Goal: Task Accomplishment & Management: Manage account settings

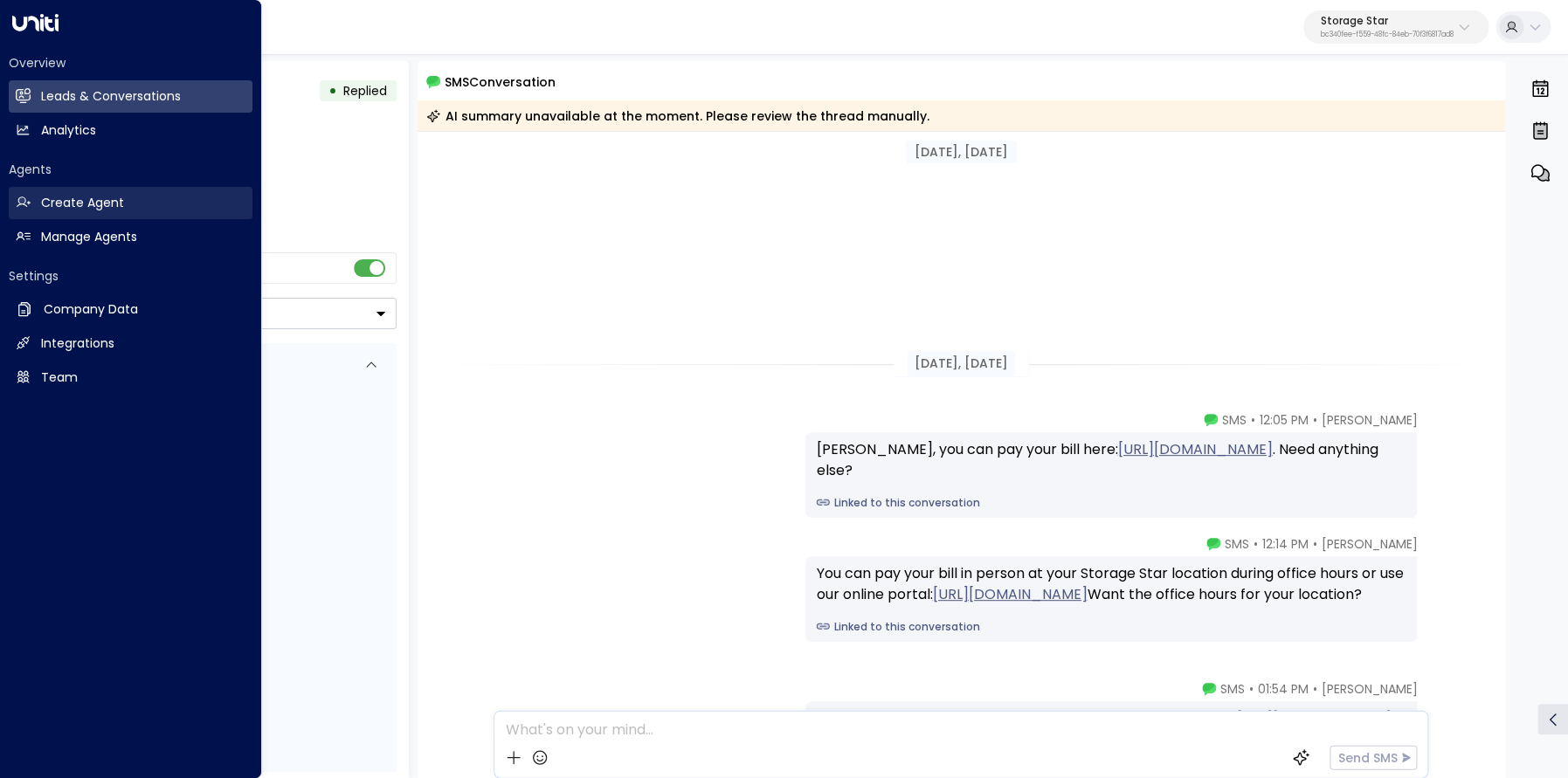
scroll to position [379, 0]
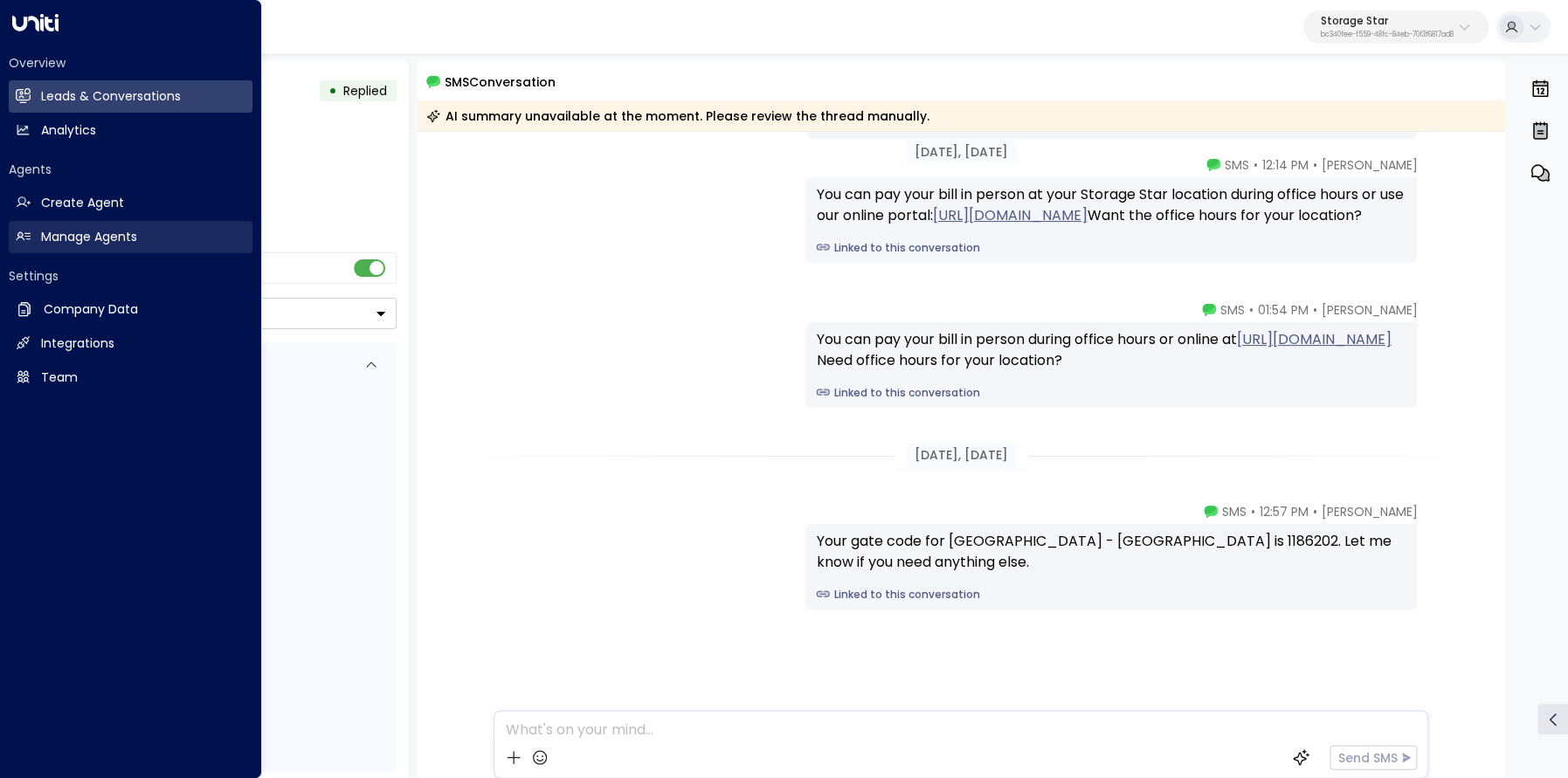
click at [74, 235] on h2 "Manage Agents" at bounding box center [88, 237] width 96 height 19
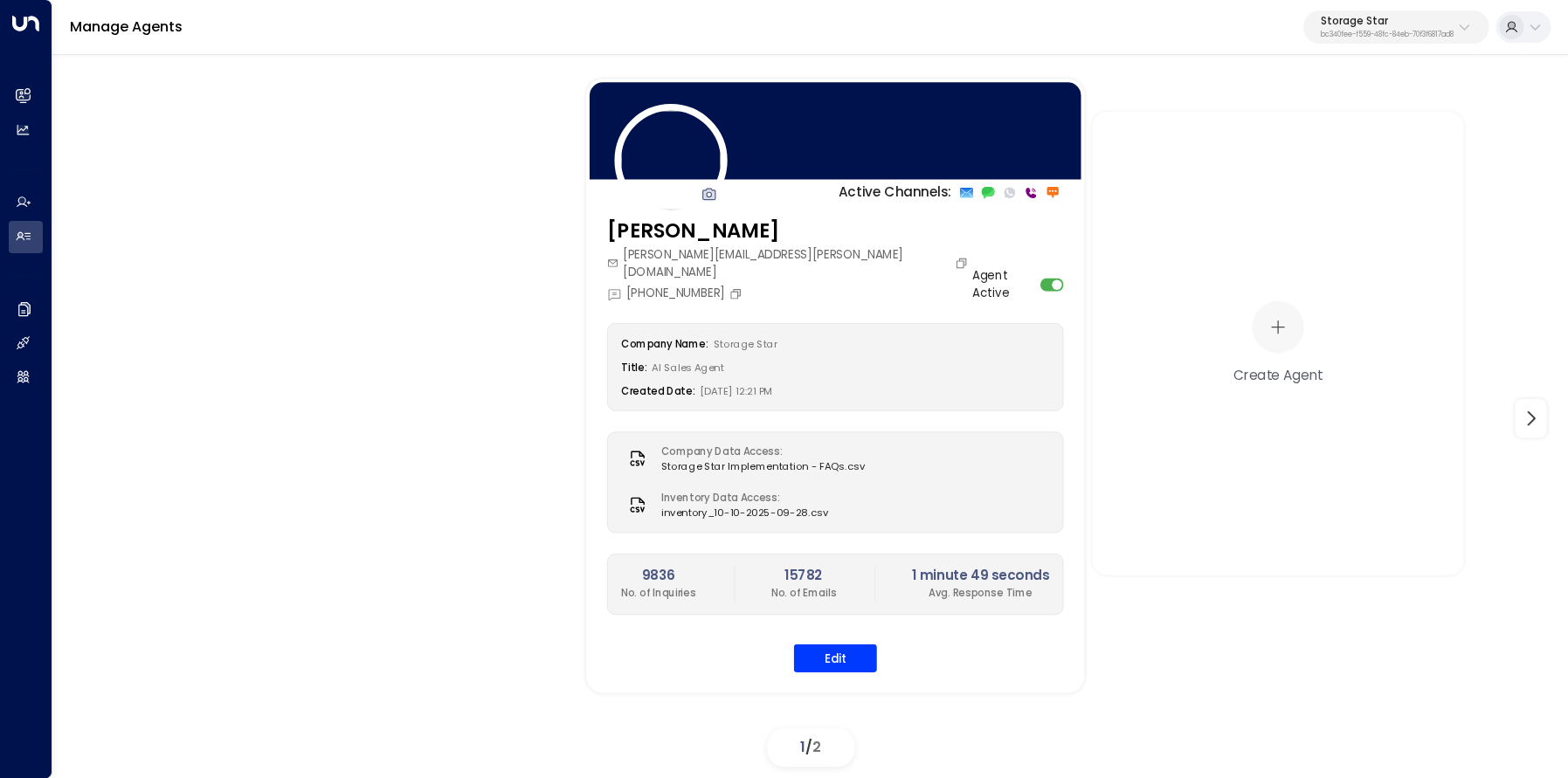
click at [1349, 33] on p "bc340fee-f559-48fc-84eb-70f3f6817ad8" at bounding box center [1387, 35] width 133 height 7
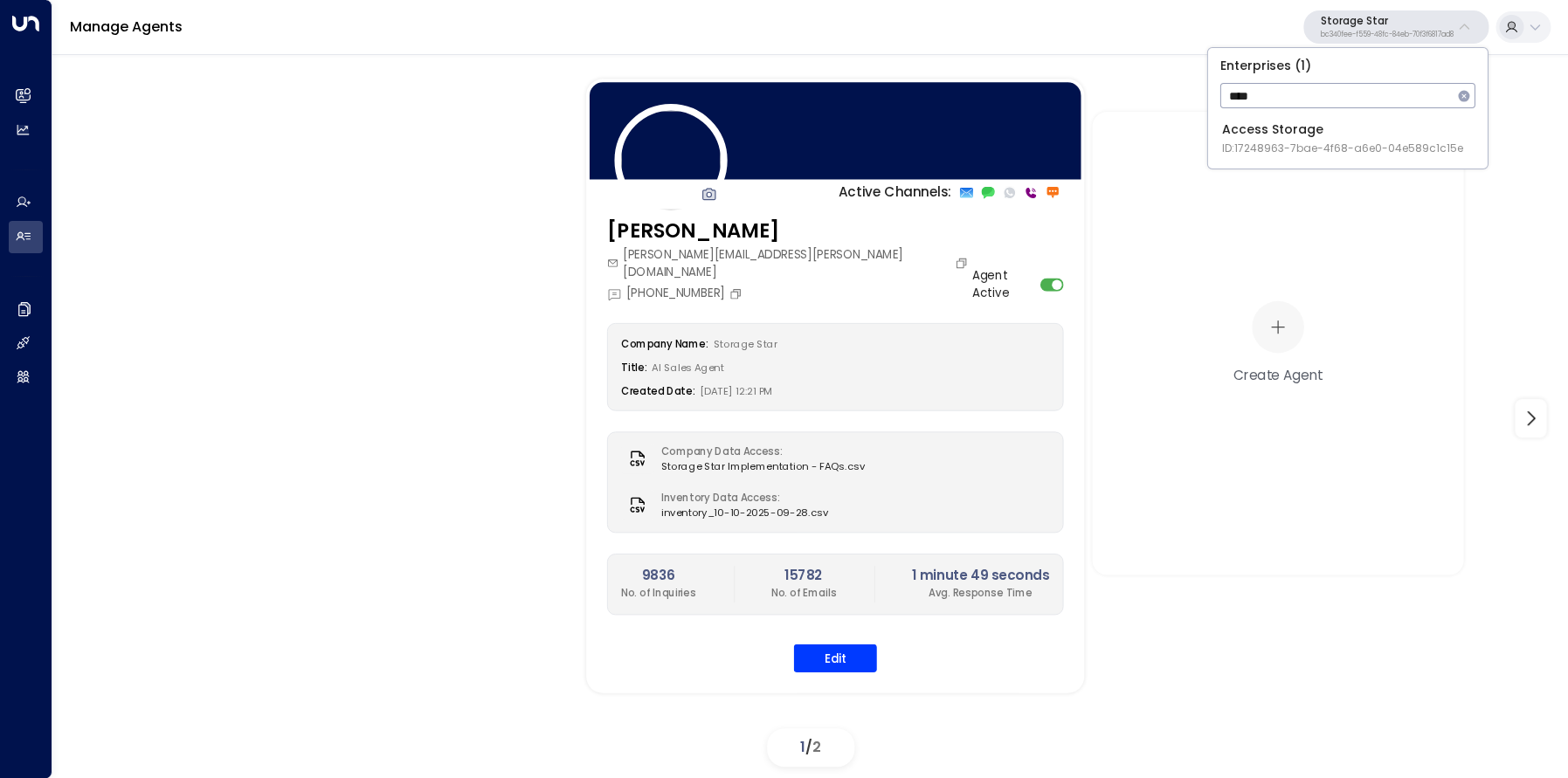
type input "****"
click at [1298, 128] on div "Access Storage ID: 17248963-7bae-4f68-a6e0-04e589c1c15e" at bounding box center [1342, 138] width 241 height 35
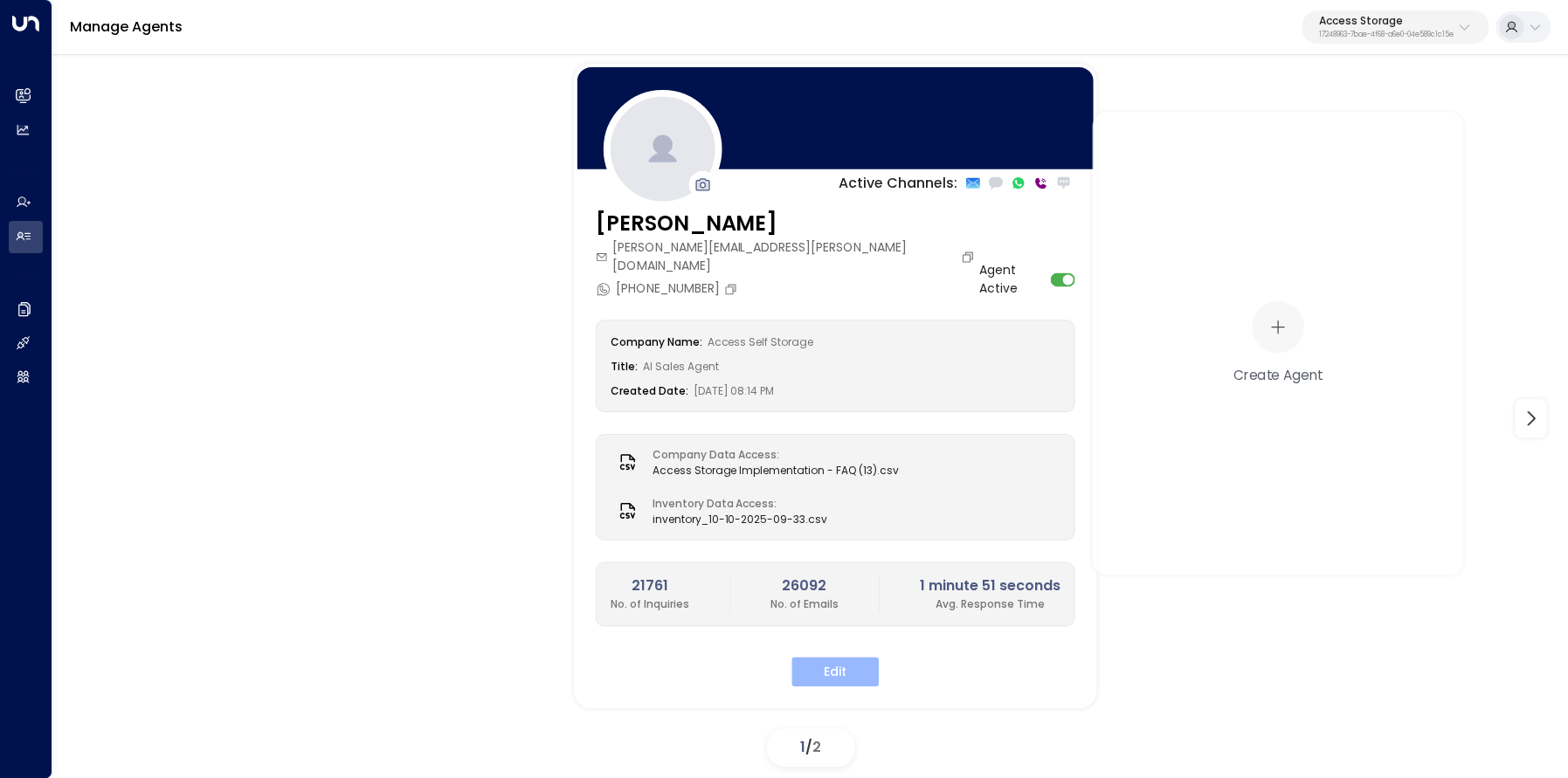
click at [846, 656] on button "Edit" at bounding box center [835, 671] width 87 height 30
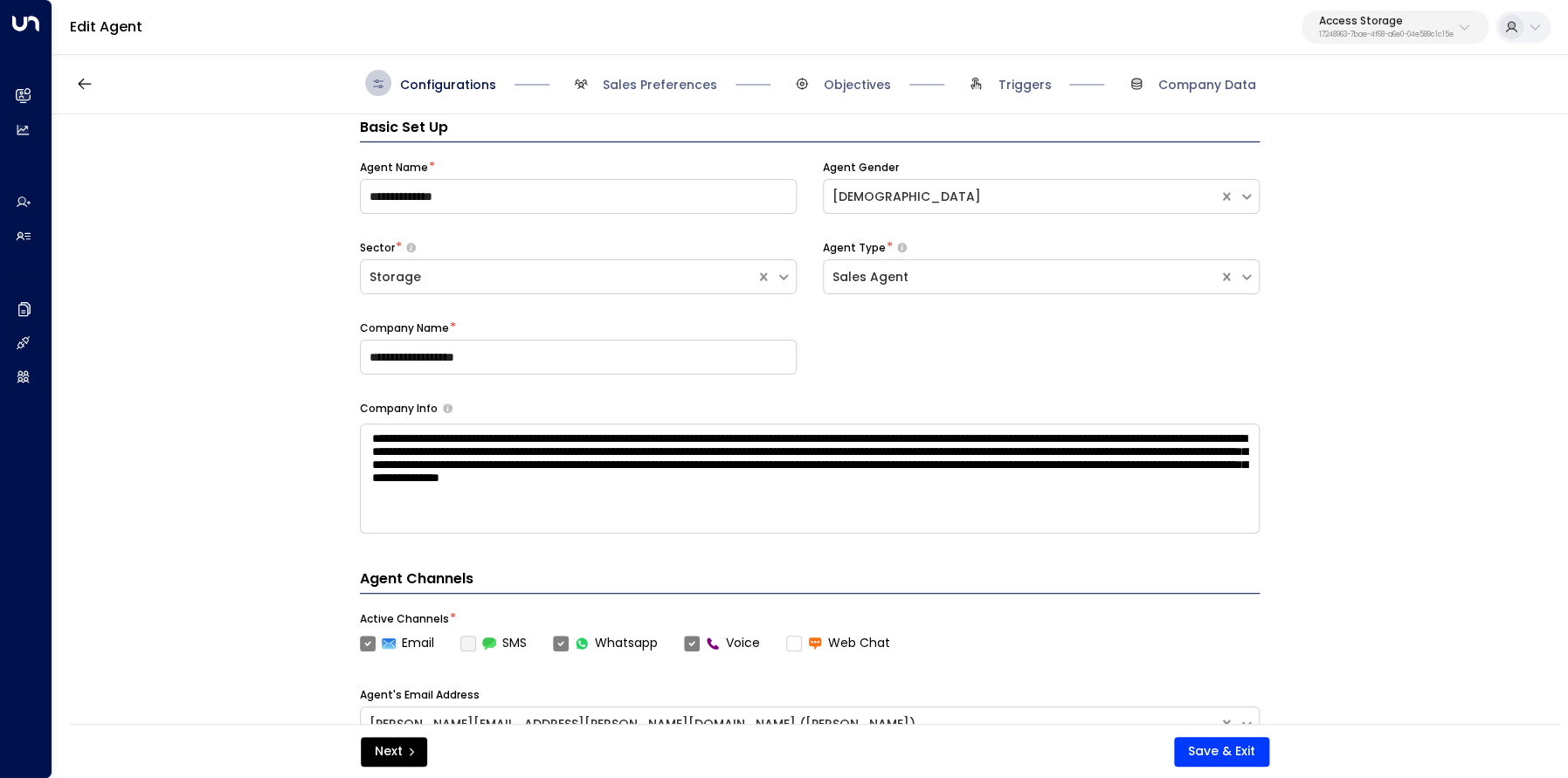
scroll to position [26, 0]
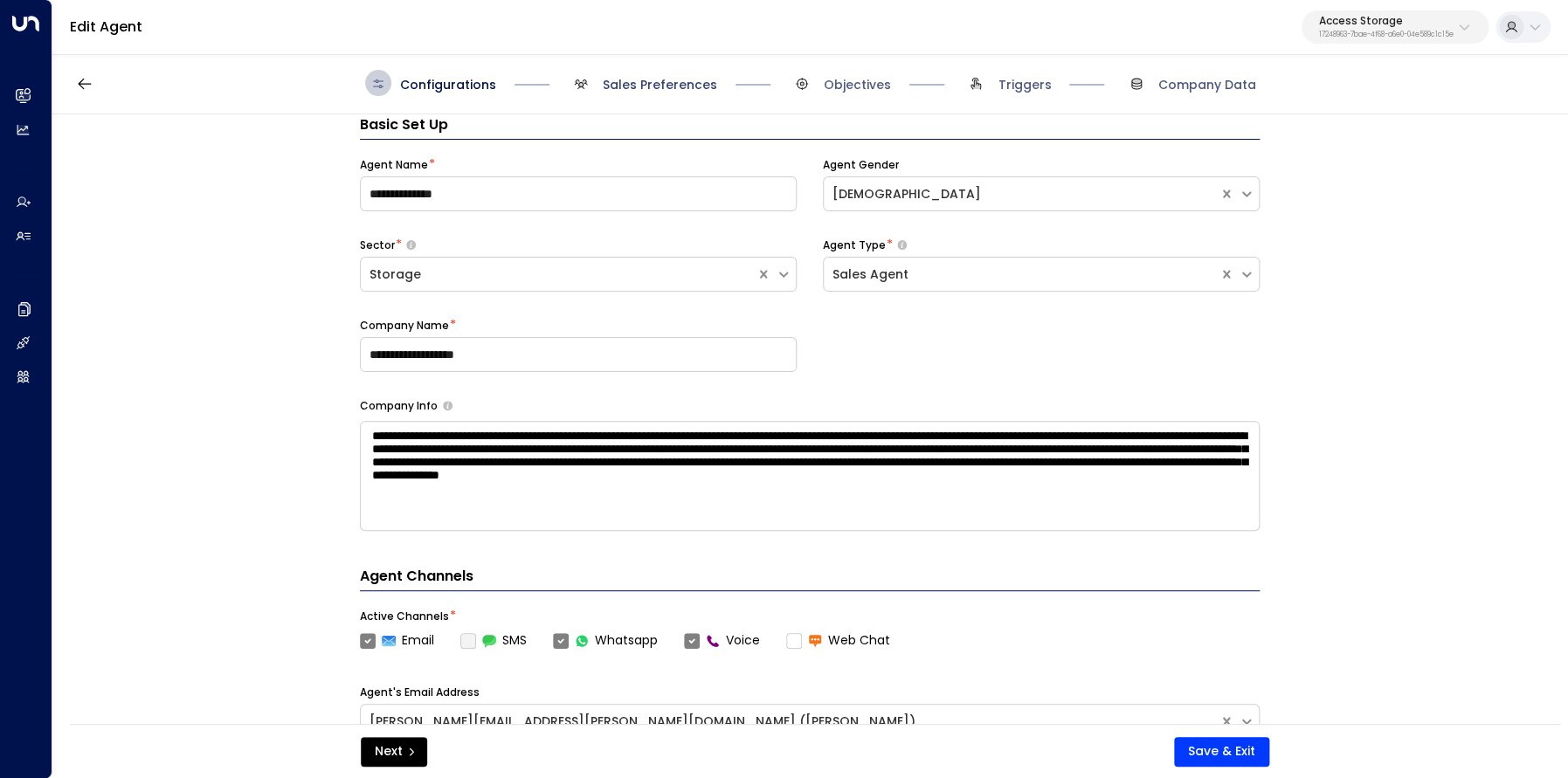
click at [658, 92] on span "Sales Preferences" at bounding box center [659, 85] width 114 height 18
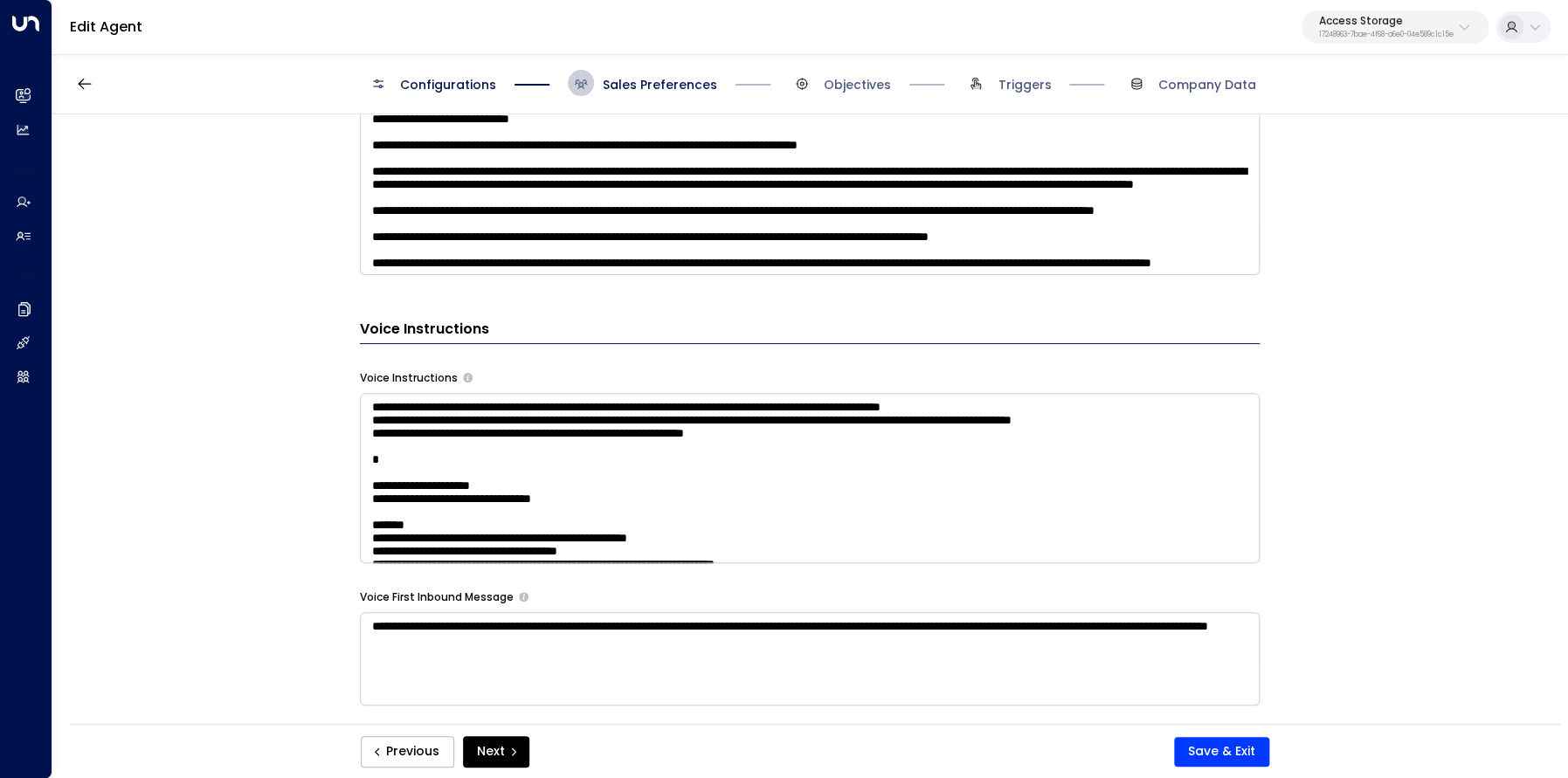
scroll to position [1324, 0]
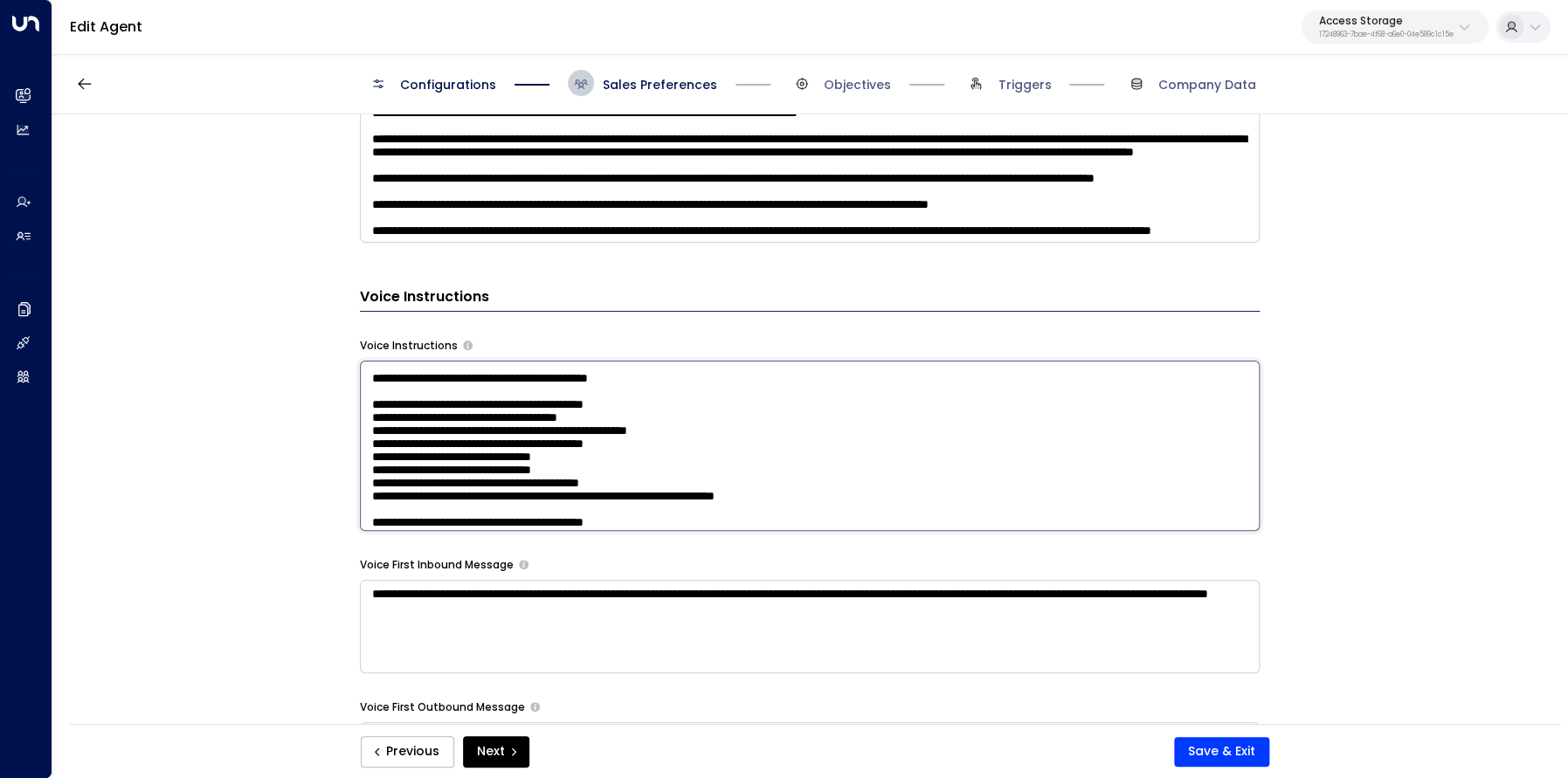
click at [913, 436] on textarea at bounding box center [809, 445] width 899 height 170
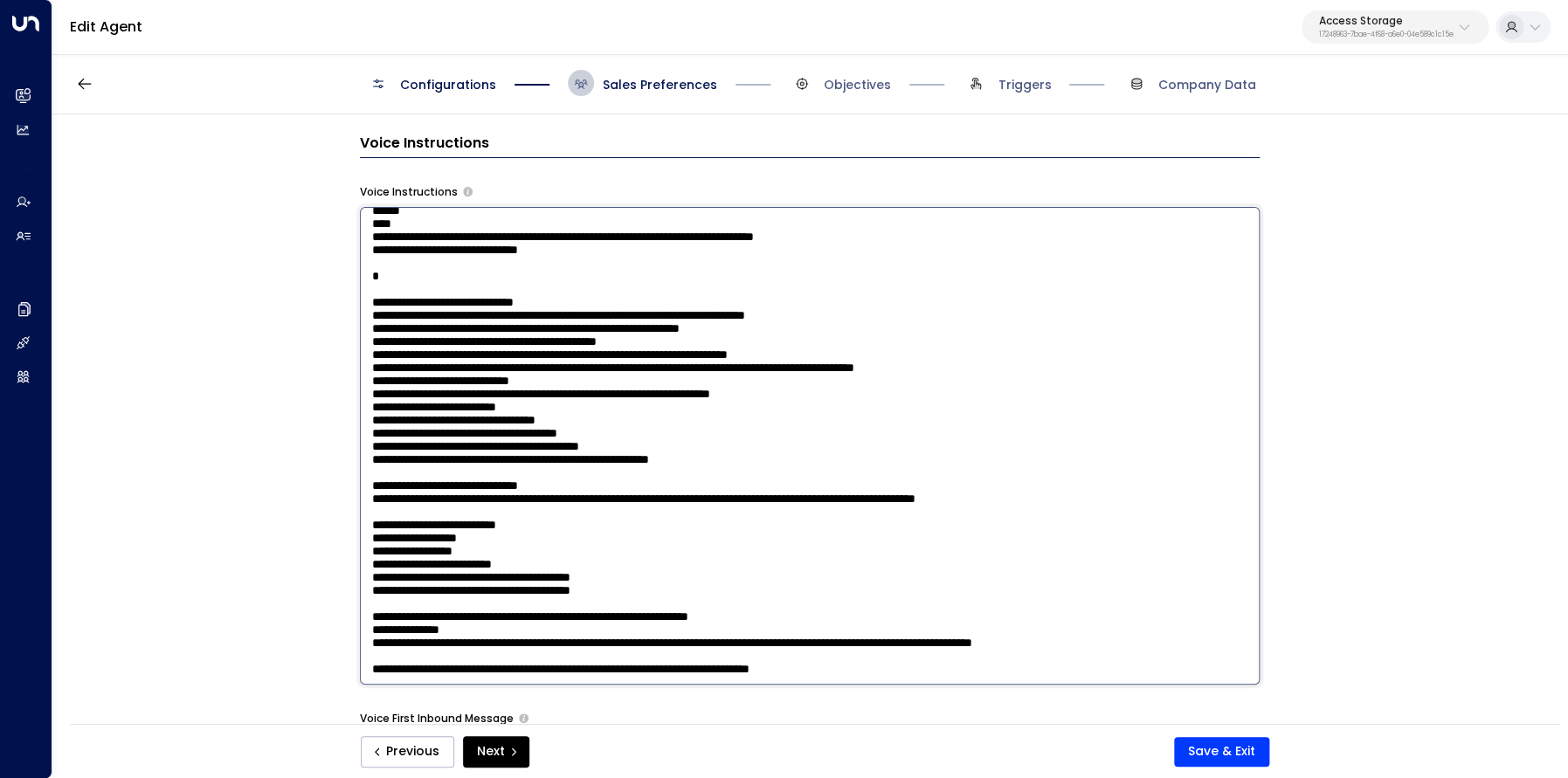
scroll to position [1583, 0]
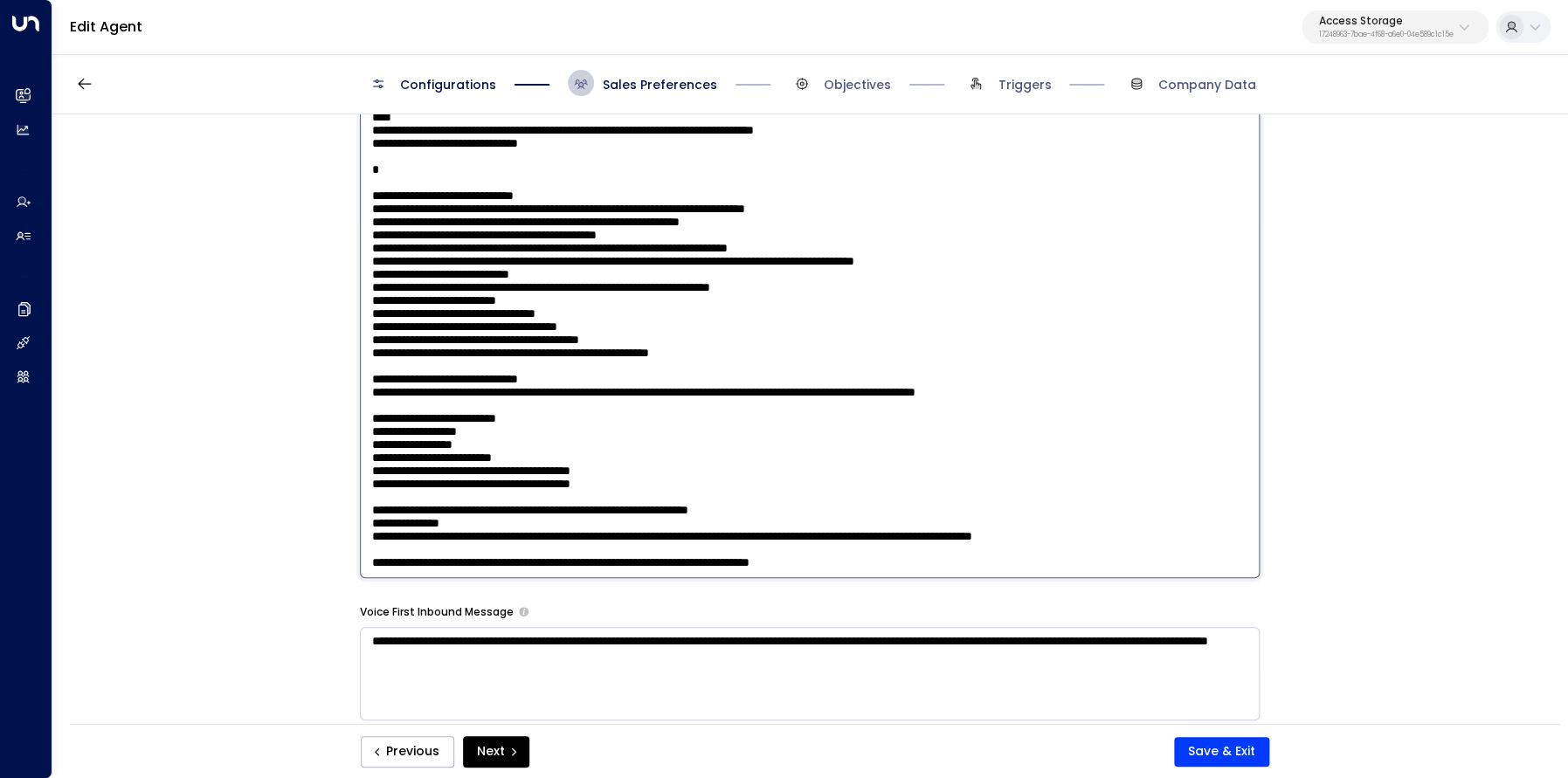
drag, startPoint x: 590, startPoint y: 298, endPoint x: 352, endPoint y: 297, distance: 238.0
click at [360, 297] on textarea at bounding box center [809, 339] width 899 height 478
